Goal: Transaction & Acquisition: Purchase product/service

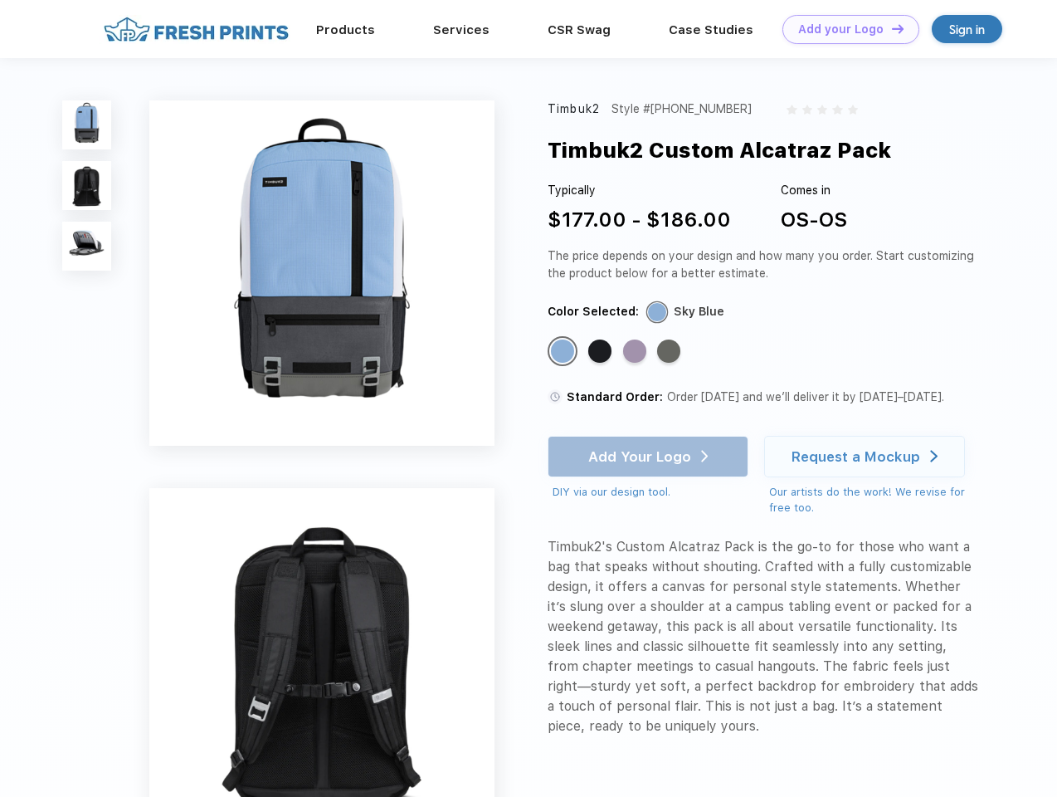
click at [845, 29] on link "Add your Logo Design Tool" at bounding box center [850, 29] width 137 height 29
click at [0, 0] on div "Design Tool" at bounding box center [0, 0] width 0 height 0
click at [890, 28] on link "Add your Logo Design Tool" at bounding box center [850, 29] width 137 height 29
click at [87, 124] on img at bounding box center [86, 124] width 49 height 49
click at [87, 186] on img at bounding box center [86, 185] width 49 height 49
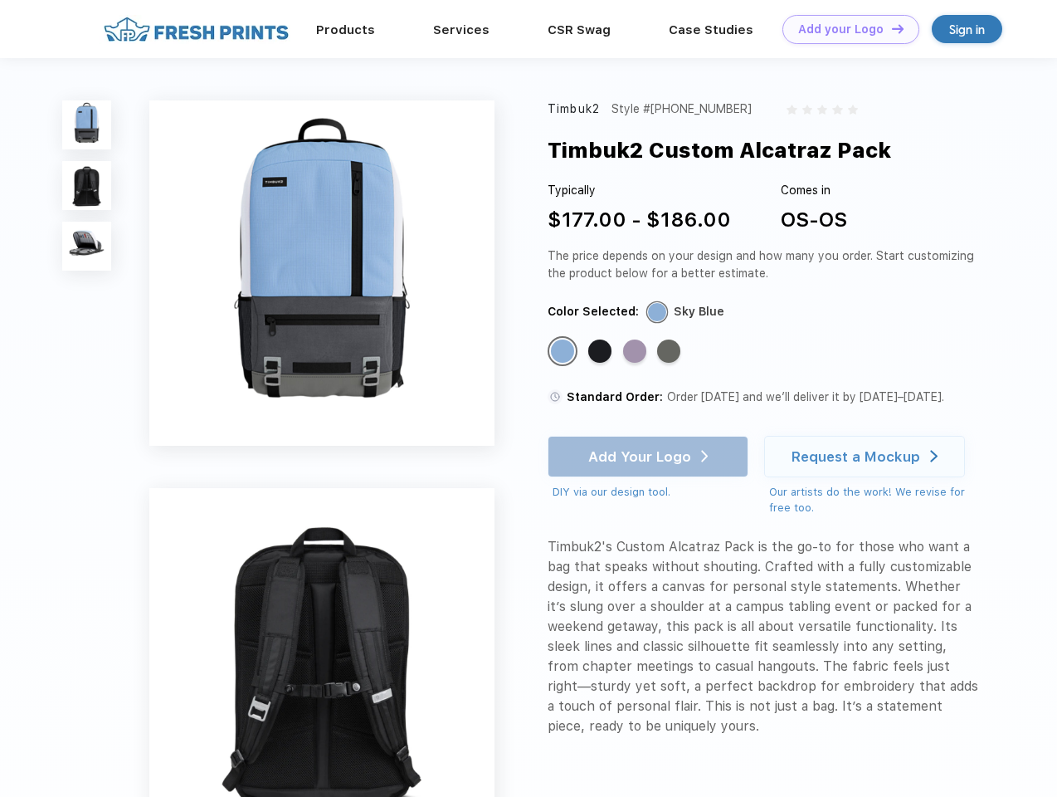
click at [87, 246] on img at bounding box center [86, 246] width 49 height 49
click at [564, 352] on div "Standard Color" at bounding box center [562, 350] width 23 height 23
click at [602, 352] on div "Standard Color" at bounding box center [599, 350] width 23 height 23
click at [636, 352] on div "Standard Color" at bounding box center [634, 350] width 23 height 23
click at [670, 352] on div "Standard Color" at bounding box center [668, 350] width 23 height 23
